Goal: Transaction & Acquisition: Purchase product/service

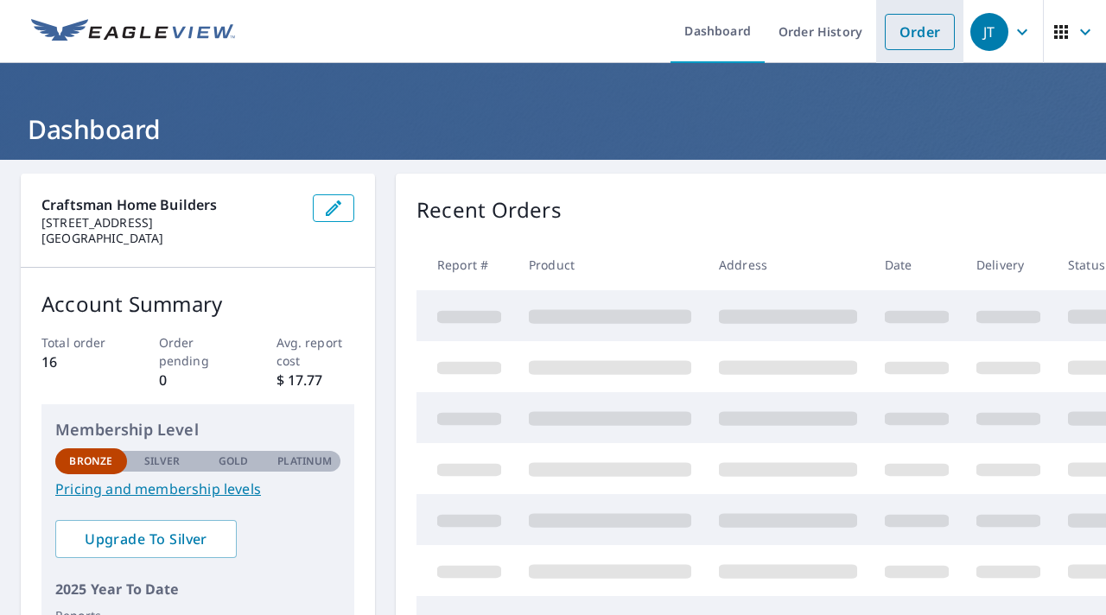
click at [906, 40] on link "Order" at bounding box center [920, 32] width 70 height 36
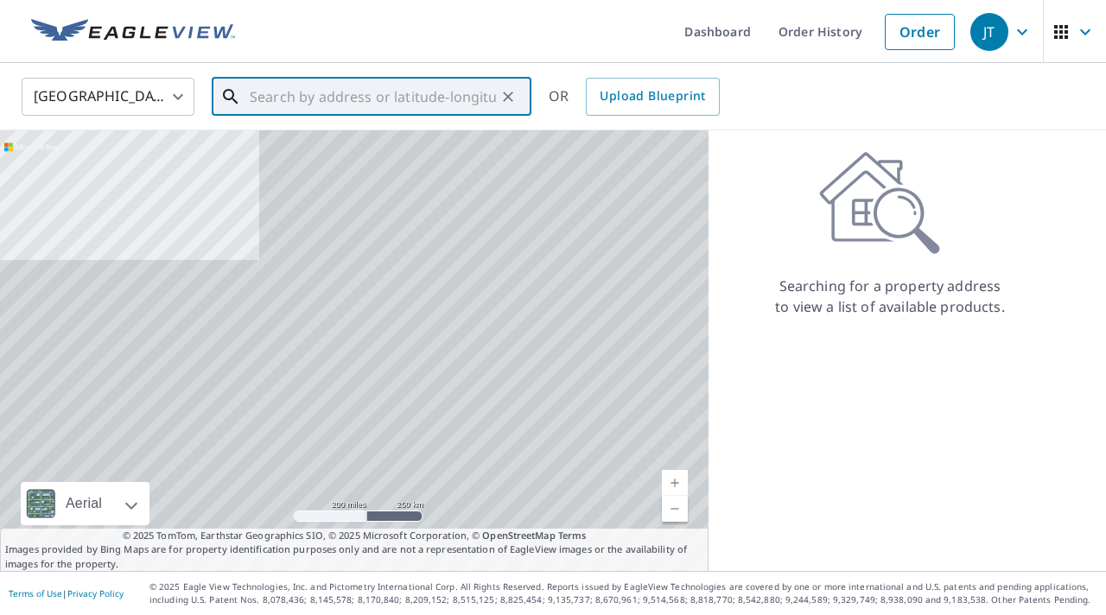
click at [314, 96] on input "text" at bounding box center [373, 97] width 246 height 48
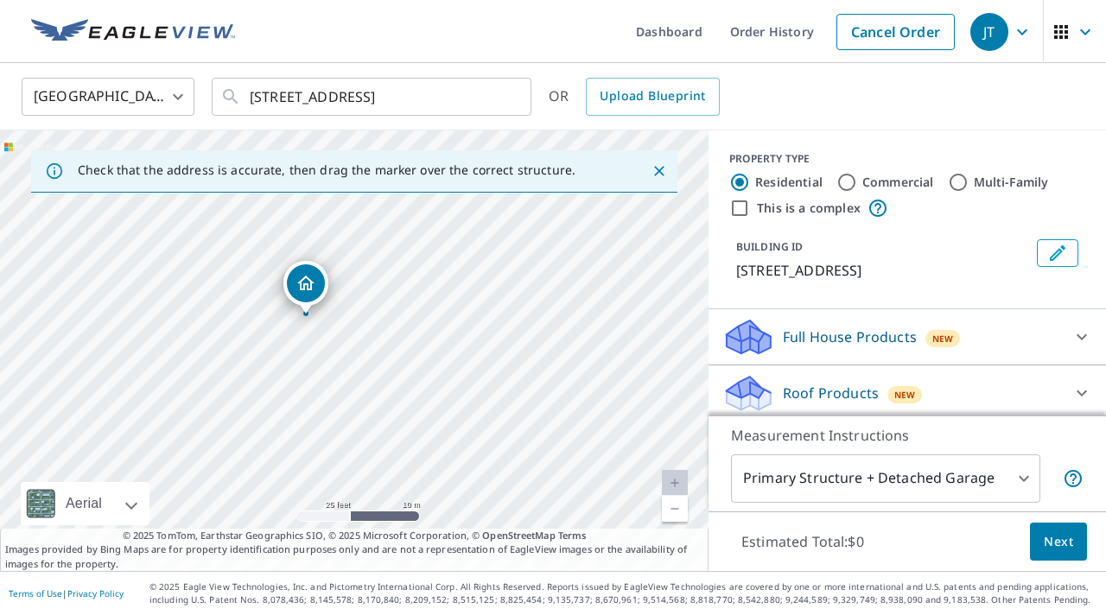
drag, startPoint x: 486, startPoint y: 299, endPoint x: 365, endPoint y: 435, distance: 181.7
click at [365, 435] on div "[STREET_ADDRESS]" at bounding box center [354, 350] width 708 height 441
click at [380, 99] on input "[STREET_ADDRESS]" at bounding box center [373, 97] width 246 height 48
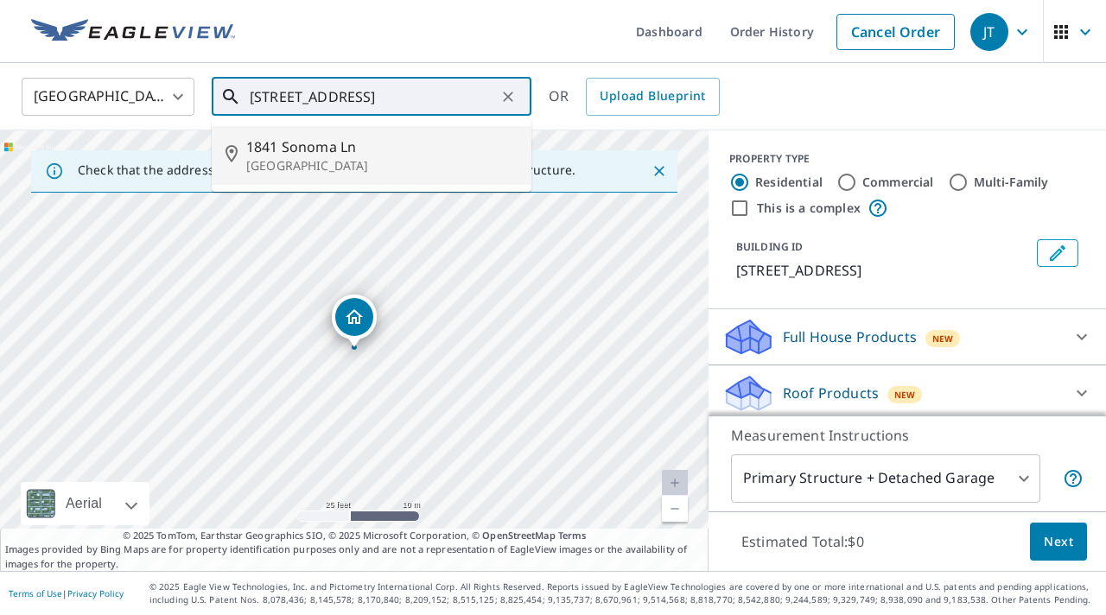
click at [317, 146] on span "1841 Sonoma Ln" at bounding box center [381, 146] width 271 height 21
type input "[STREET_ADDRESS]"
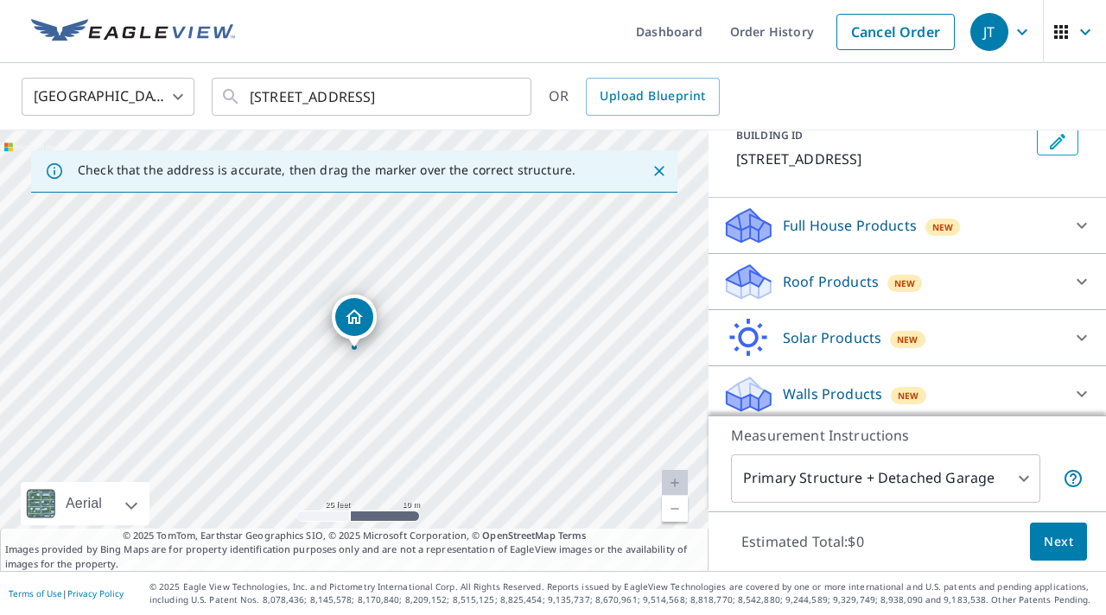
scroll to position [118, 0]
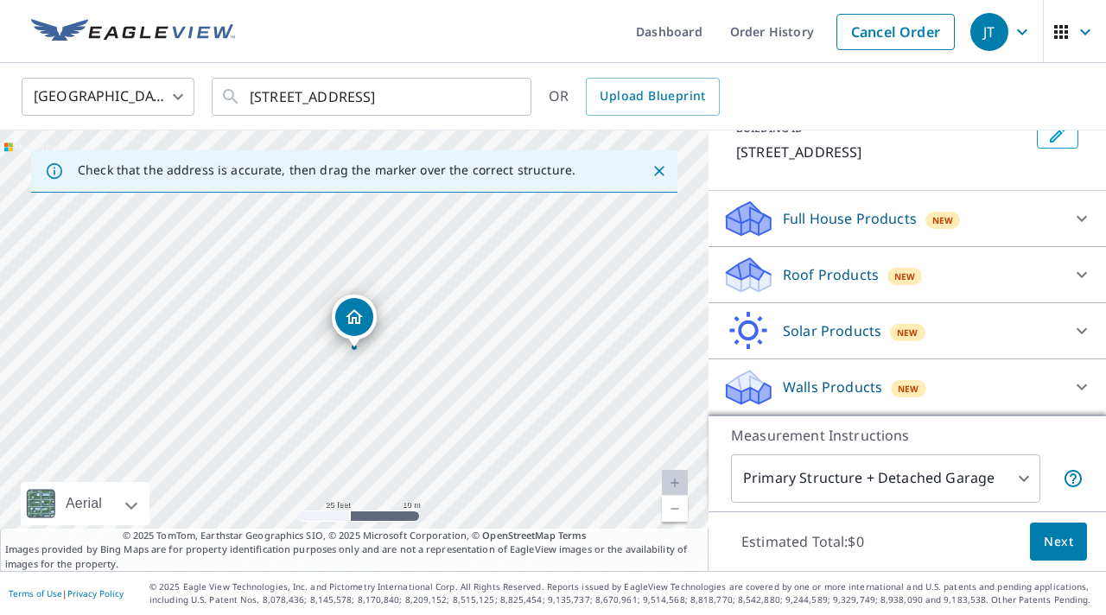
click at [1076, 270] on icon at bounding box center [1081, 274] width 21 height 21
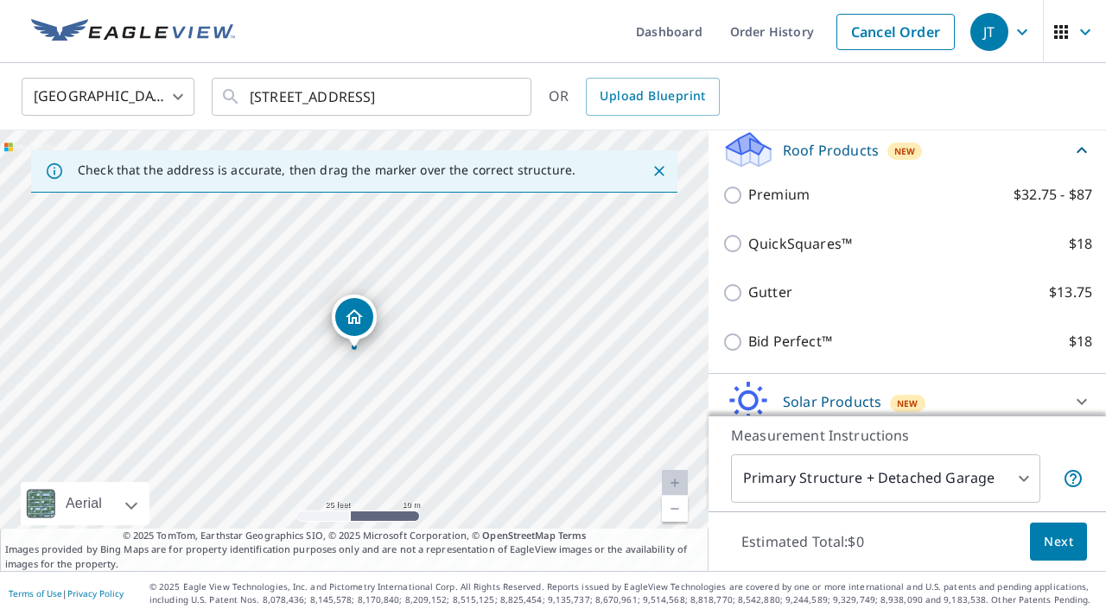
scroll to position [301, 0]
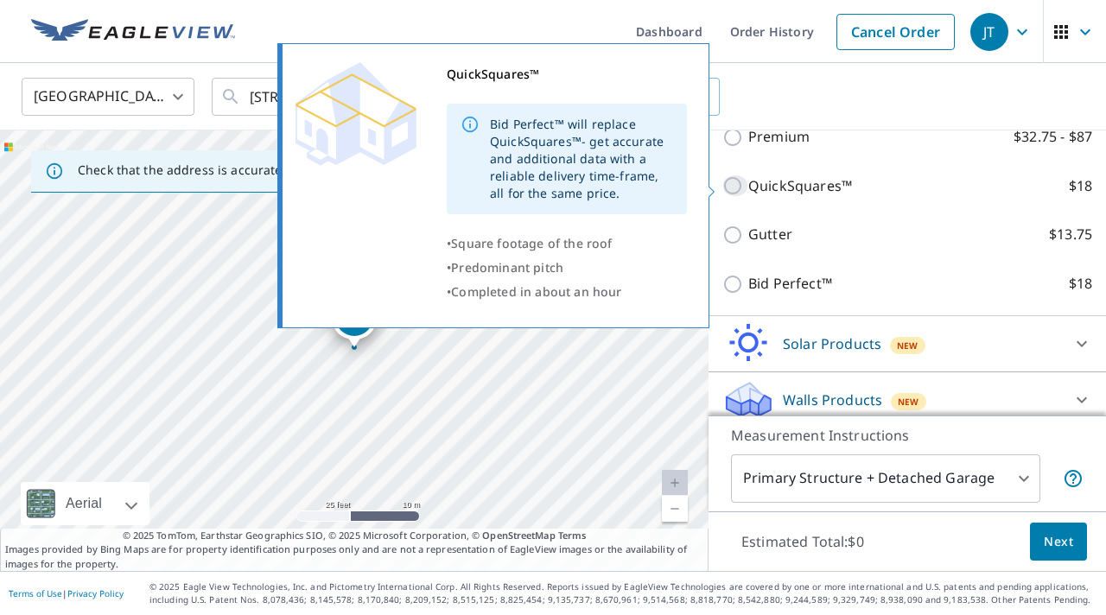
click at [736, 187] on input "QuickSquares™ $18" at bounding box center [735, 185] width 26 height 21
checkbox input "true"
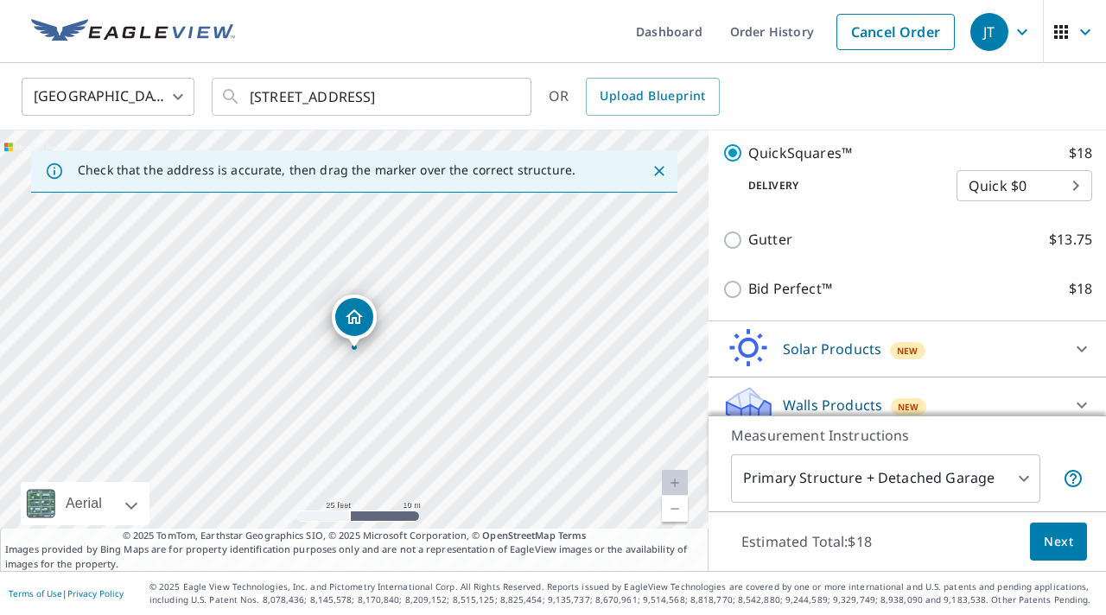
scroll to position [380, 0]
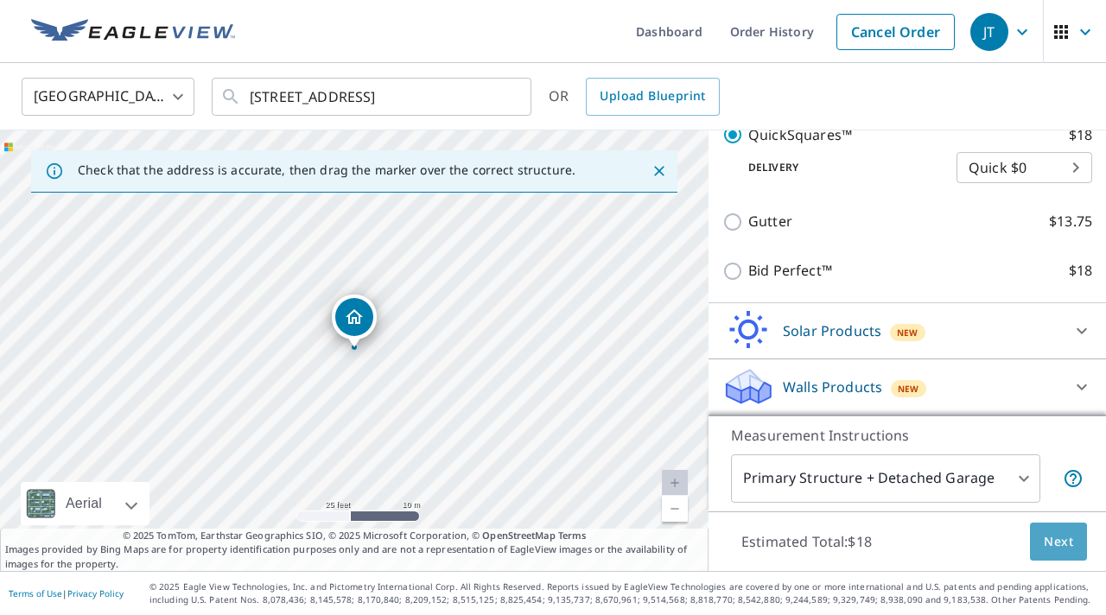
click at [1051, 536] on span "Next" at bounding box center [1058, 542] width 29 height 22
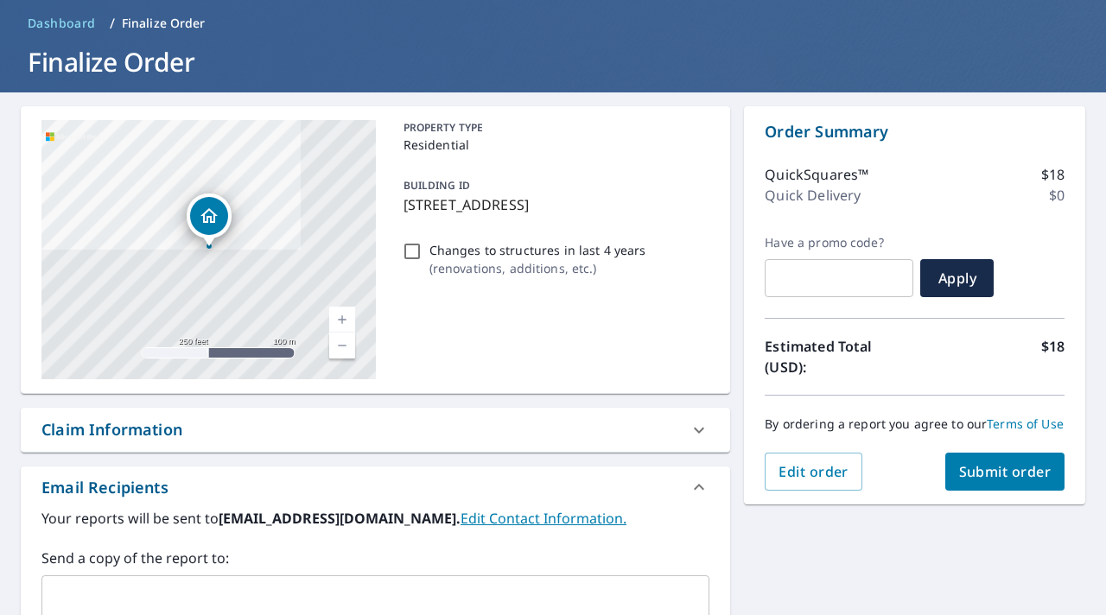
scroll to position [97, 0]
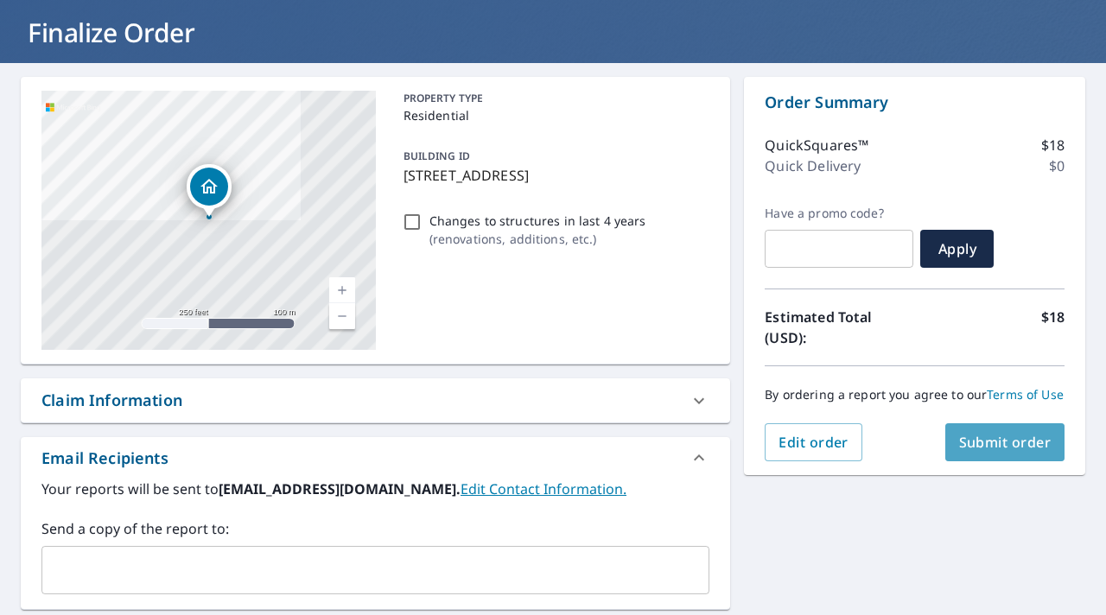
click at [1019, 436] on span "Submit order" at bounding box center [1005, 442] width 92 height 19
